Goal: Task Accomplishment & Management: Manage account settings

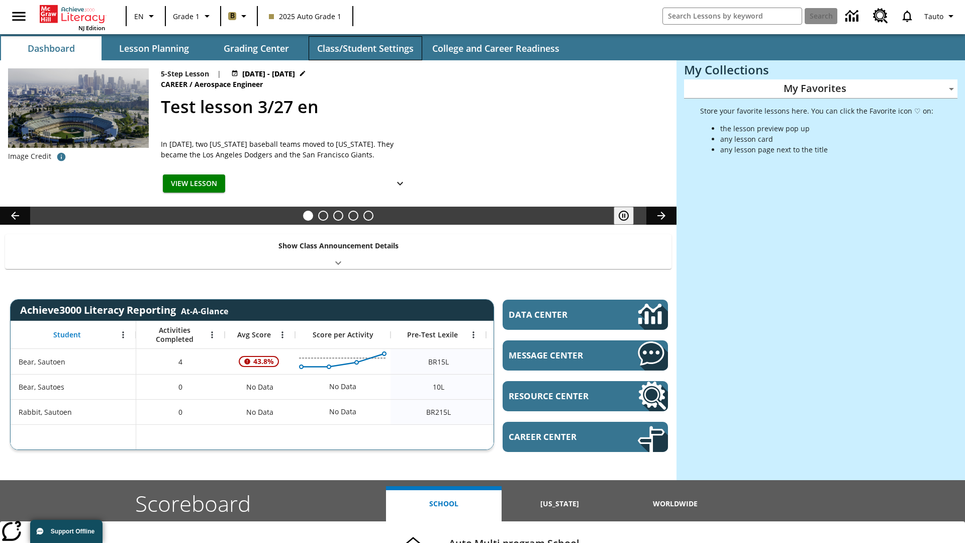
click at [365, 48] on button "Class/Student Settings" at bounding box center [366, 48] width 114 height 24
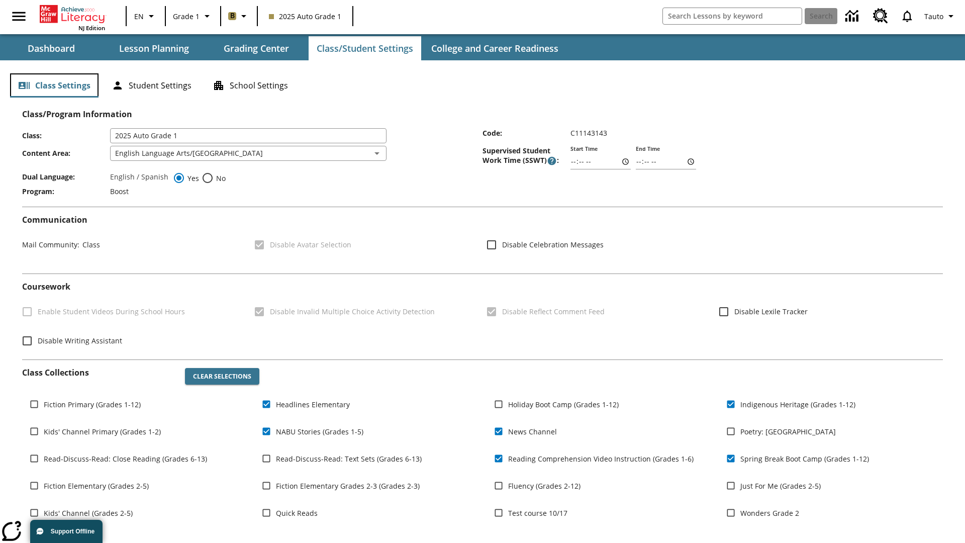
click at [54, 85] on button "Class Settings" at bounding box center [54, 85] width 88 height 24
click at [92, 404] on span "Fiction Primary (Grades 1-12)" at bounding box center [92, 404] width 97 height 11
click at [44, 404] on input "Fiction Primary (Grades 1-12)" at bounding box center [34, 403] width 19 height 19
checkbox input "true"
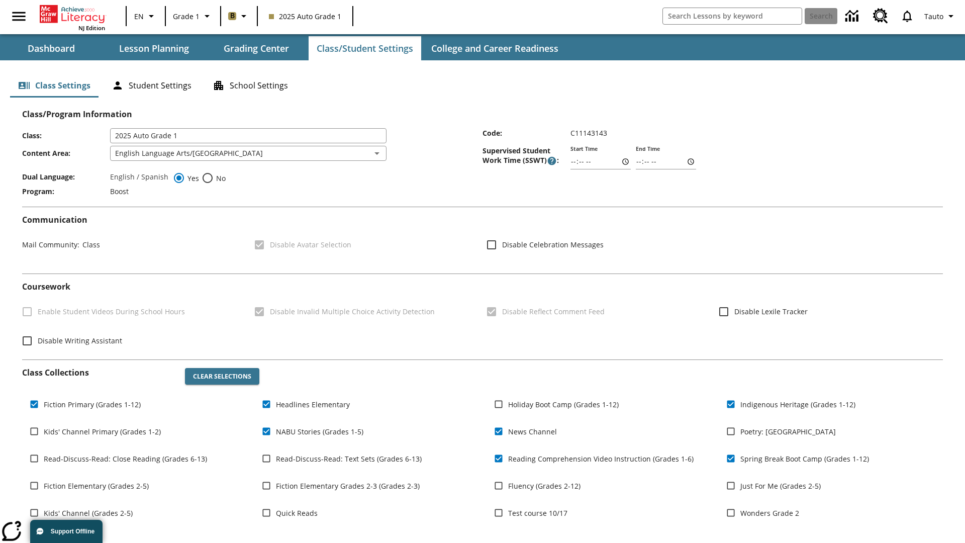
scroll to position [147, 0]
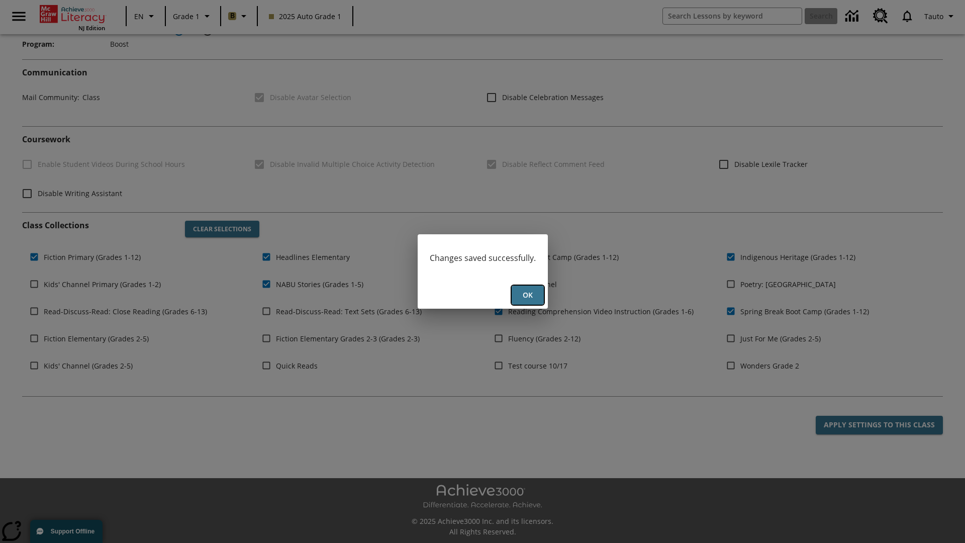
click at [527, 295] on button "Ok" at bounding box center [528, 295] width 32 height 20
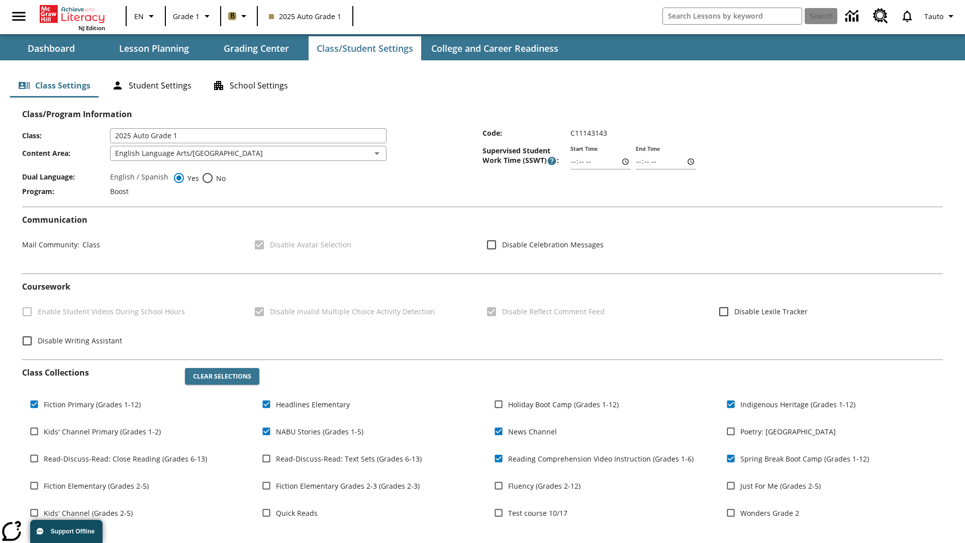
scroll to position [147, 0]
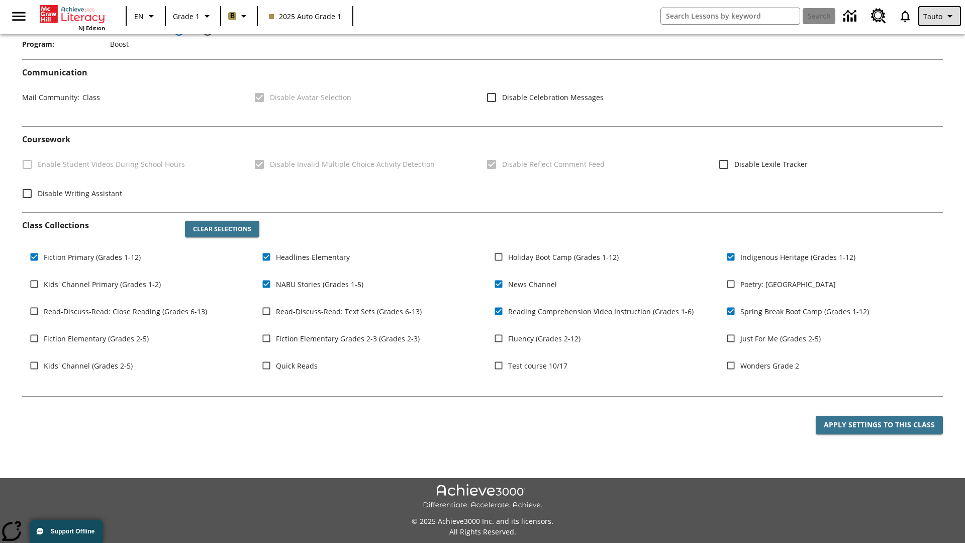
click at [940, 16] on span "Tauto" at bounding box center [932, 16] width 19 height 11
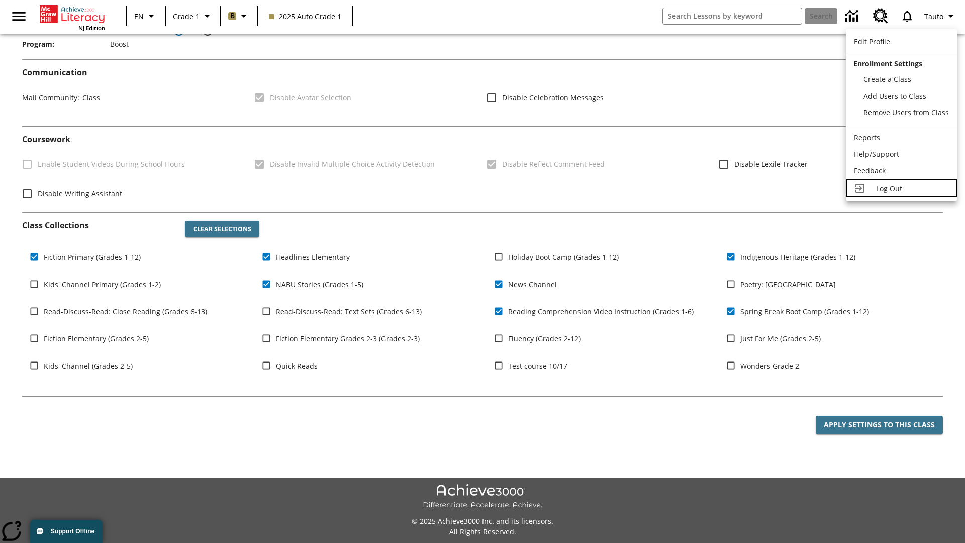
click at [901, 188] on span "Log Out" at bounding box center [889, 188] width 26 height 10
